Goal: Transaction & Acquisition: Download file/media

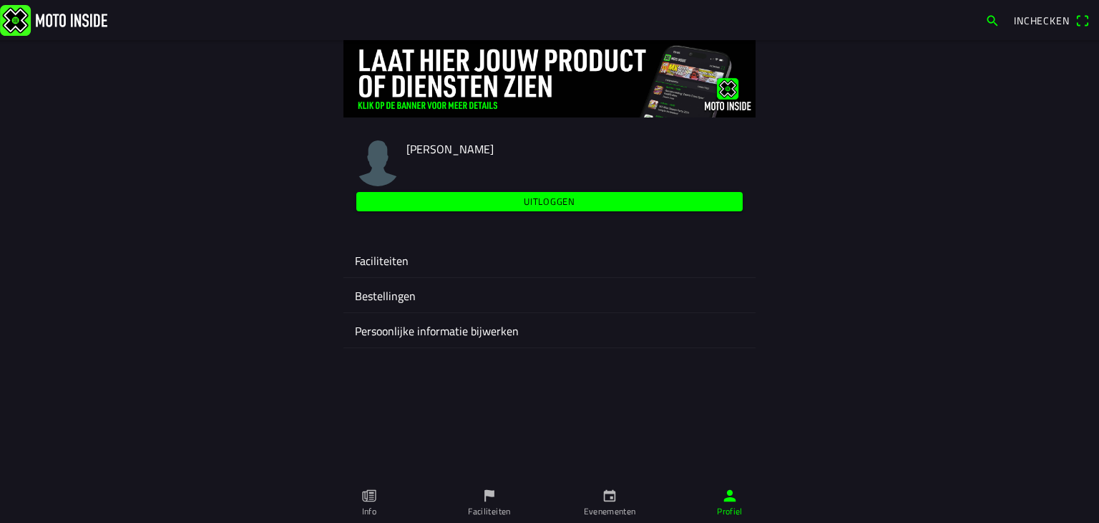
click at [621, 497] on ion-label "Evenementen" at bounding box center [610, 511] width 52 height 13
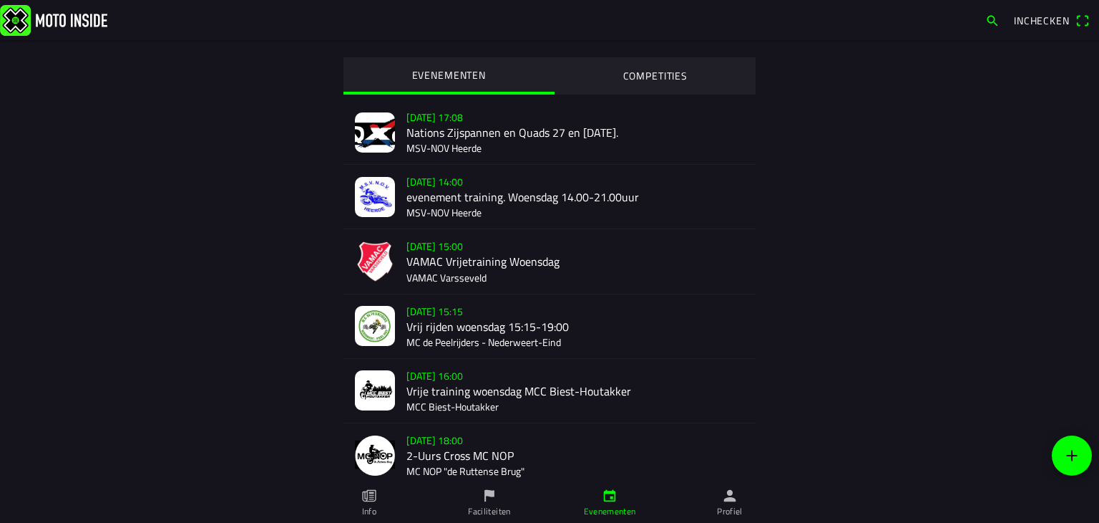
click at [448, 265] on div "[DATE] 15:00 VAMAC Vrijetraining Woensdag VAMAC Varsseveld" at bounding box center [576, 261] width 338 height 64
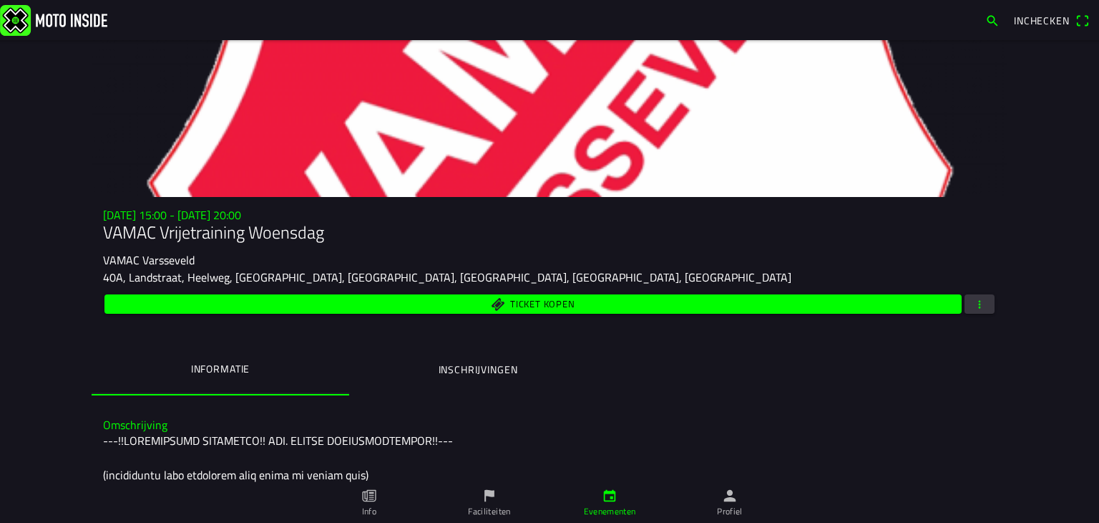
click at [528, 300] on span "Ticket kopen" at bounding box center [542, 303] width 64 height 9
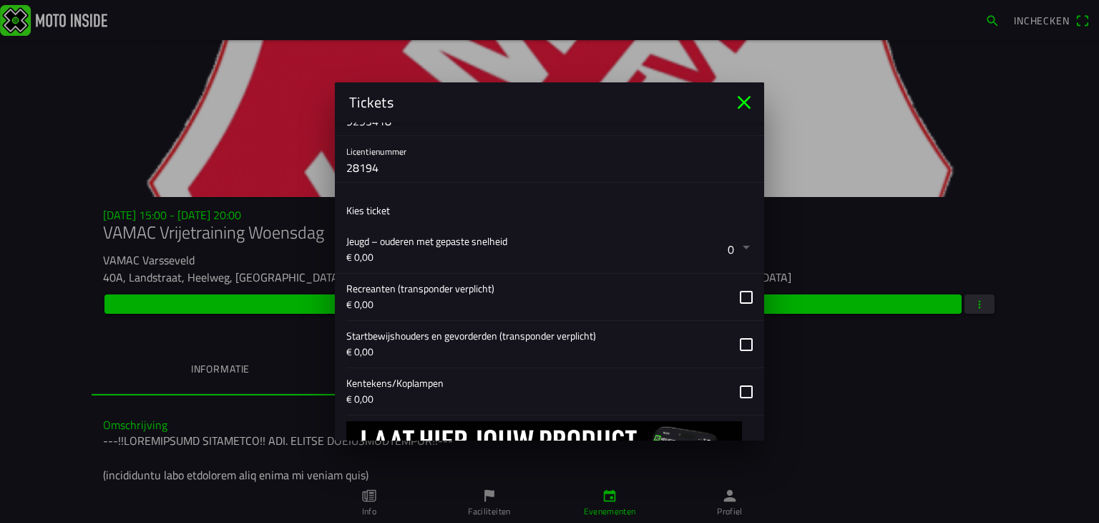
scroll to position [286, 0]
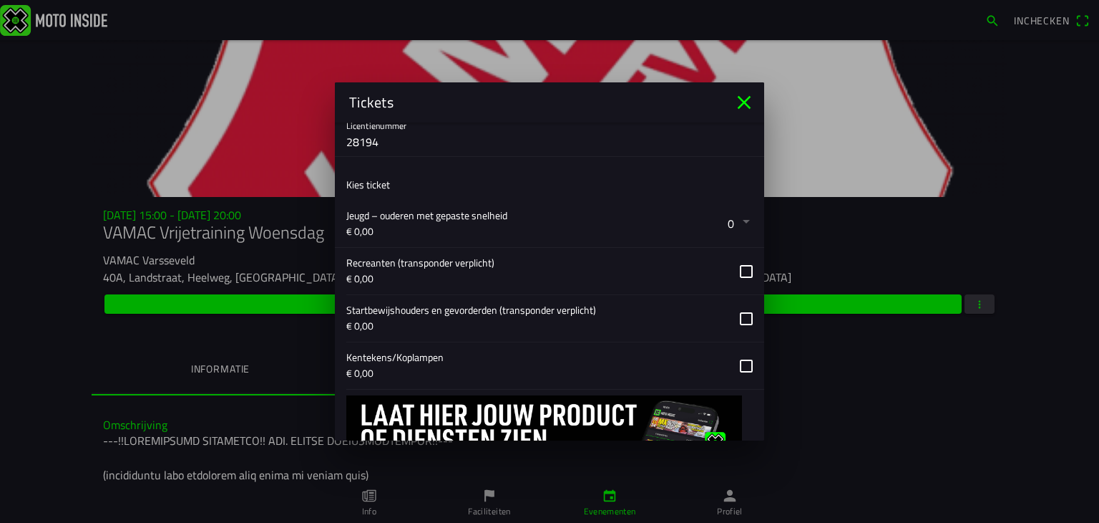
click at [748, 97] on icon "close" at bounding box center [744, 102] width 23 height 23
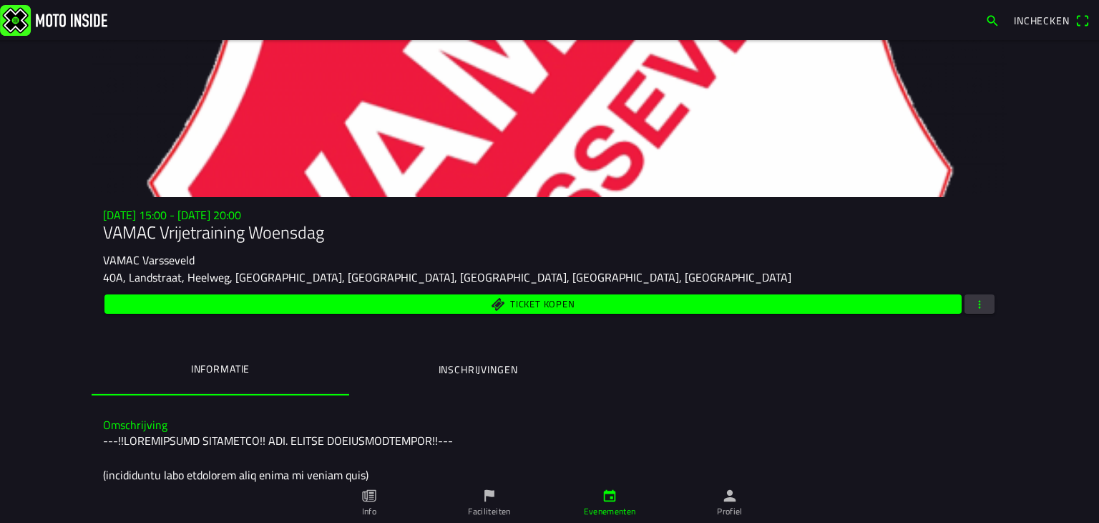
click at [976, 308] on span "button" at bounding box center [979, 303] width 13 height 19
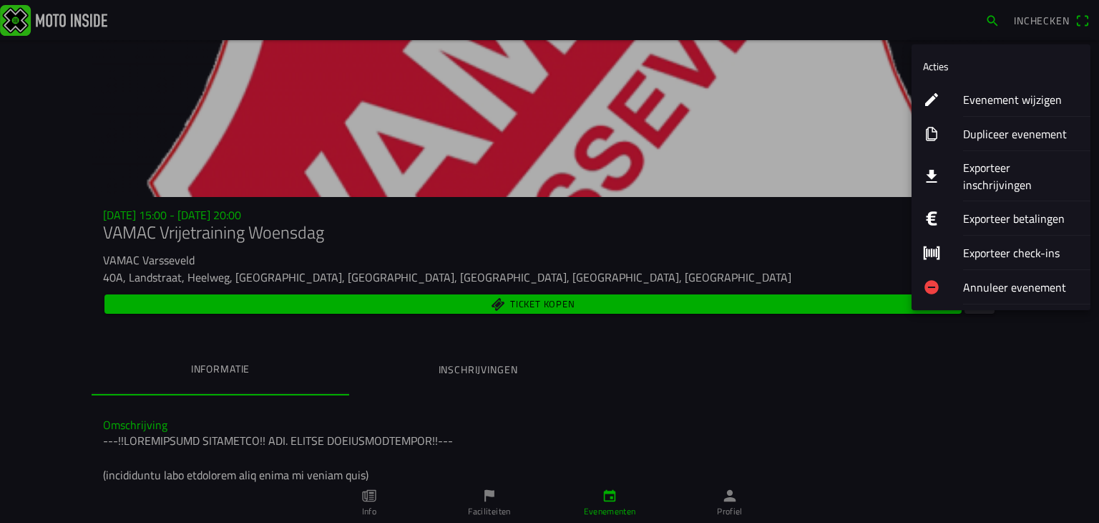
click at [953, 166] on button "Exporteer inschrijvingen" at bounding box center [1001, 176] width 179 height 50
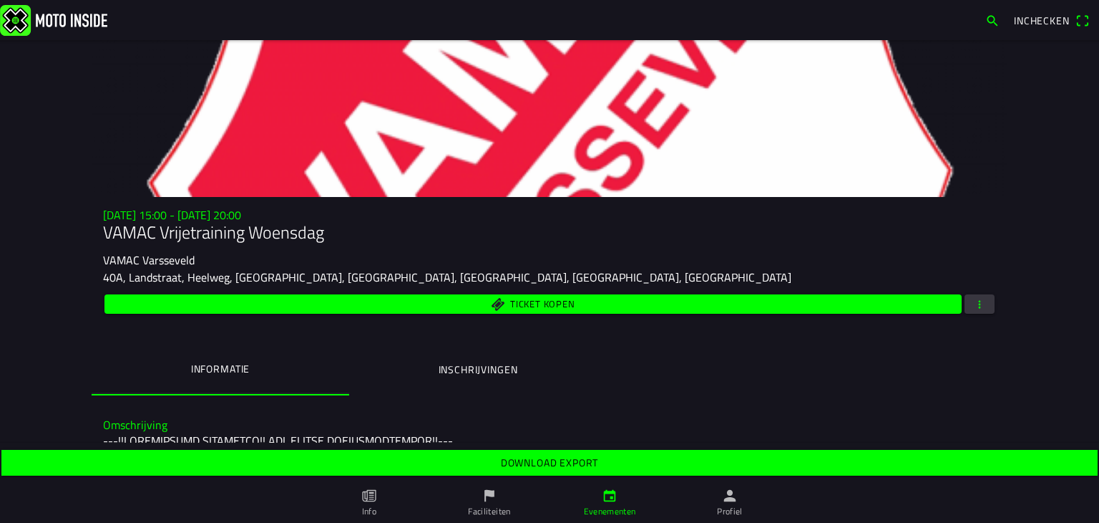
click at [0, 0] on slot "Download export" at bounding box center [0, 0] width 0 height 0
